Goal: Task Accomplishment & Management: Complete application form

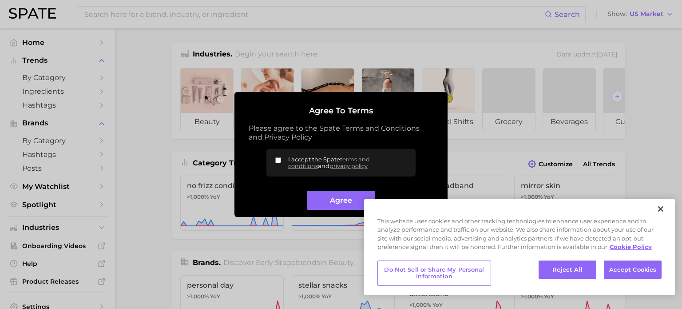
click at [279, 170] on label "I accept the Spate terms and conditions and privacy policy" at bounding box center [340, 163] width 149 height 28
click at [279, 163] on input "I accept the Spate terms and conditions and privacy policy" at bounding box center [278, 160] width 6 height 6
checkbox input "true"
click at [331, 195] on button "Agree" at bounding box center [341, 200] width 68 height 19
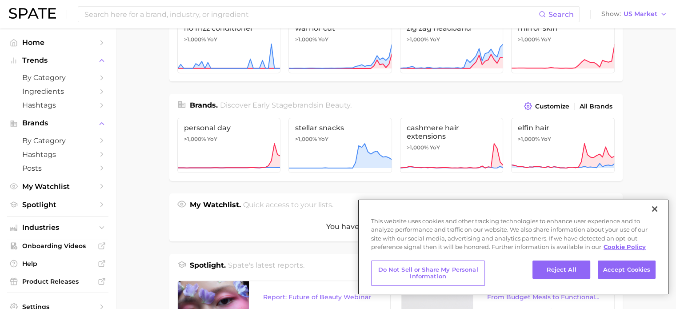
scroll to position [158, 0]
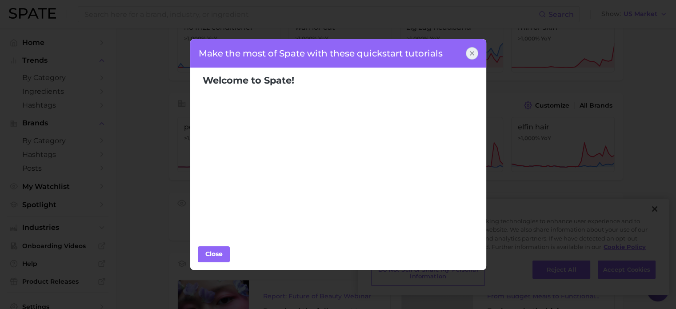
click at [477, 51] on div at bounding box center [471, 53] width 12 height 12
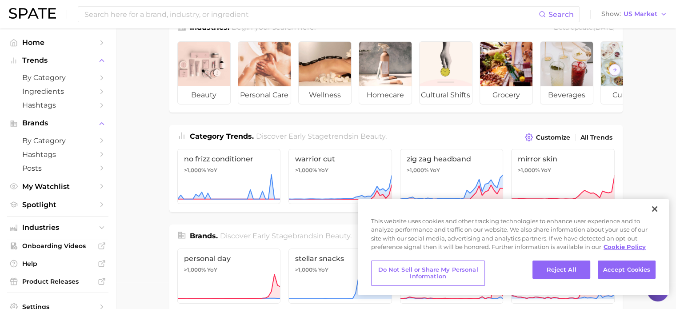
scroll to position [0, 0]
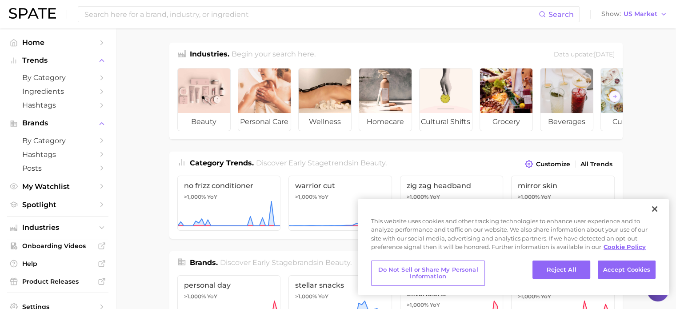
drag, startPoint x: 561, startPoint y: 270, endPoint x: 644, endPoint y: 184, distance: 120.3
click at [568, 264] on button "Reject All" at bounding box center [561, 269] width 58 height 19
